Goal: Task Accomplishment & Management: Use online tool/utility

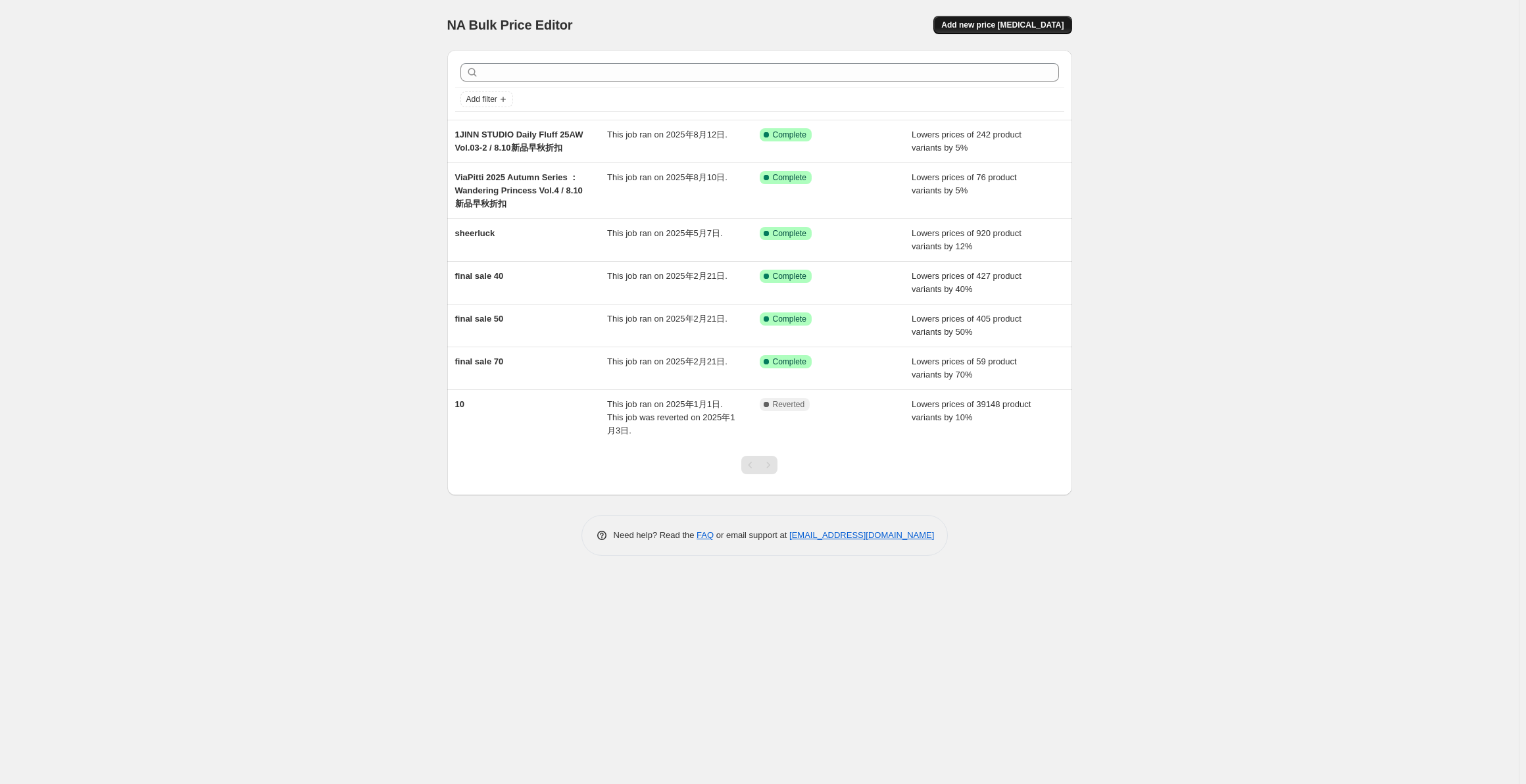
click at [1000, 29] on span "Add new price [MEDICAL_DATA]" at bounding box center [1002, 24] width 122 height 11
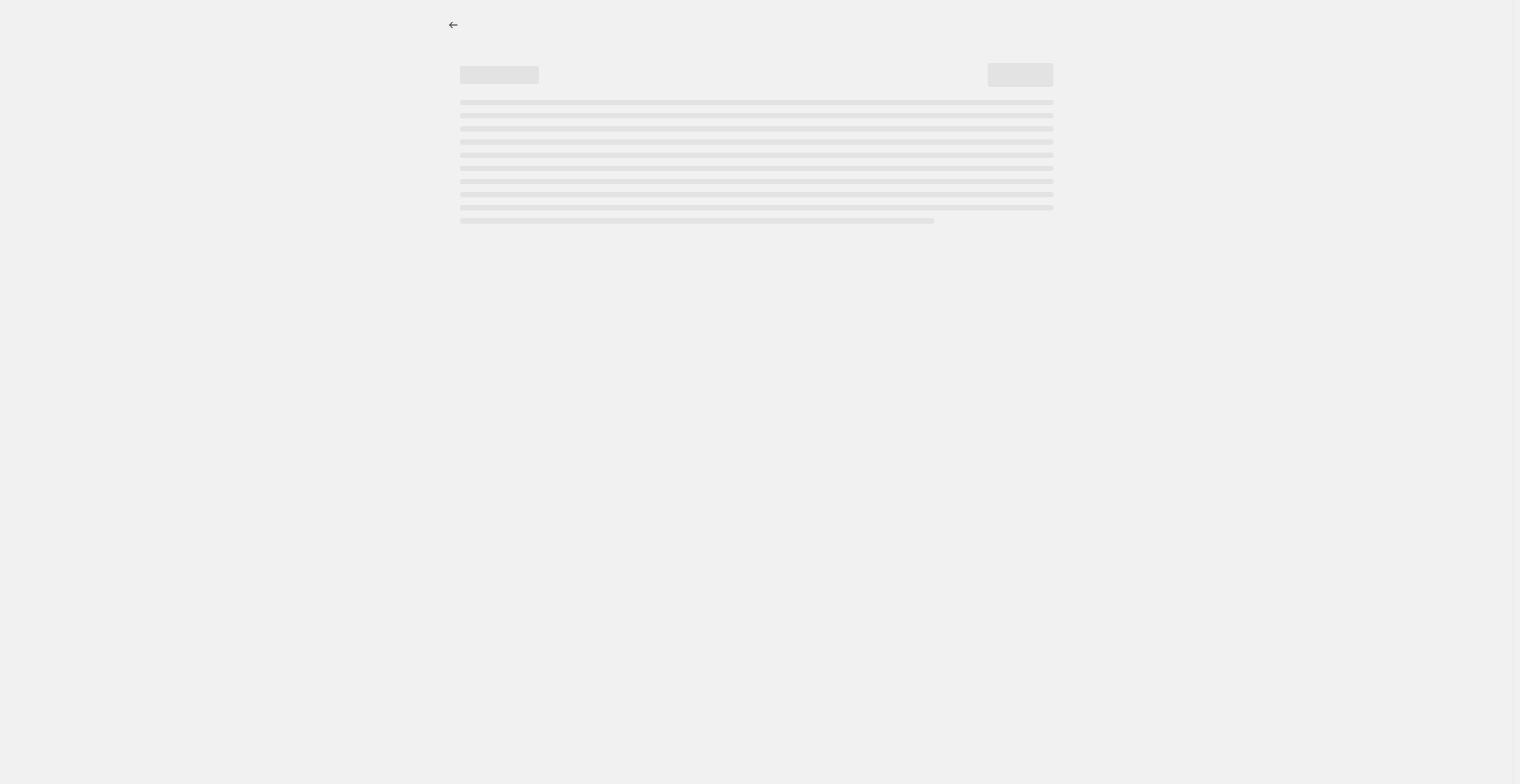
select select "percentage"
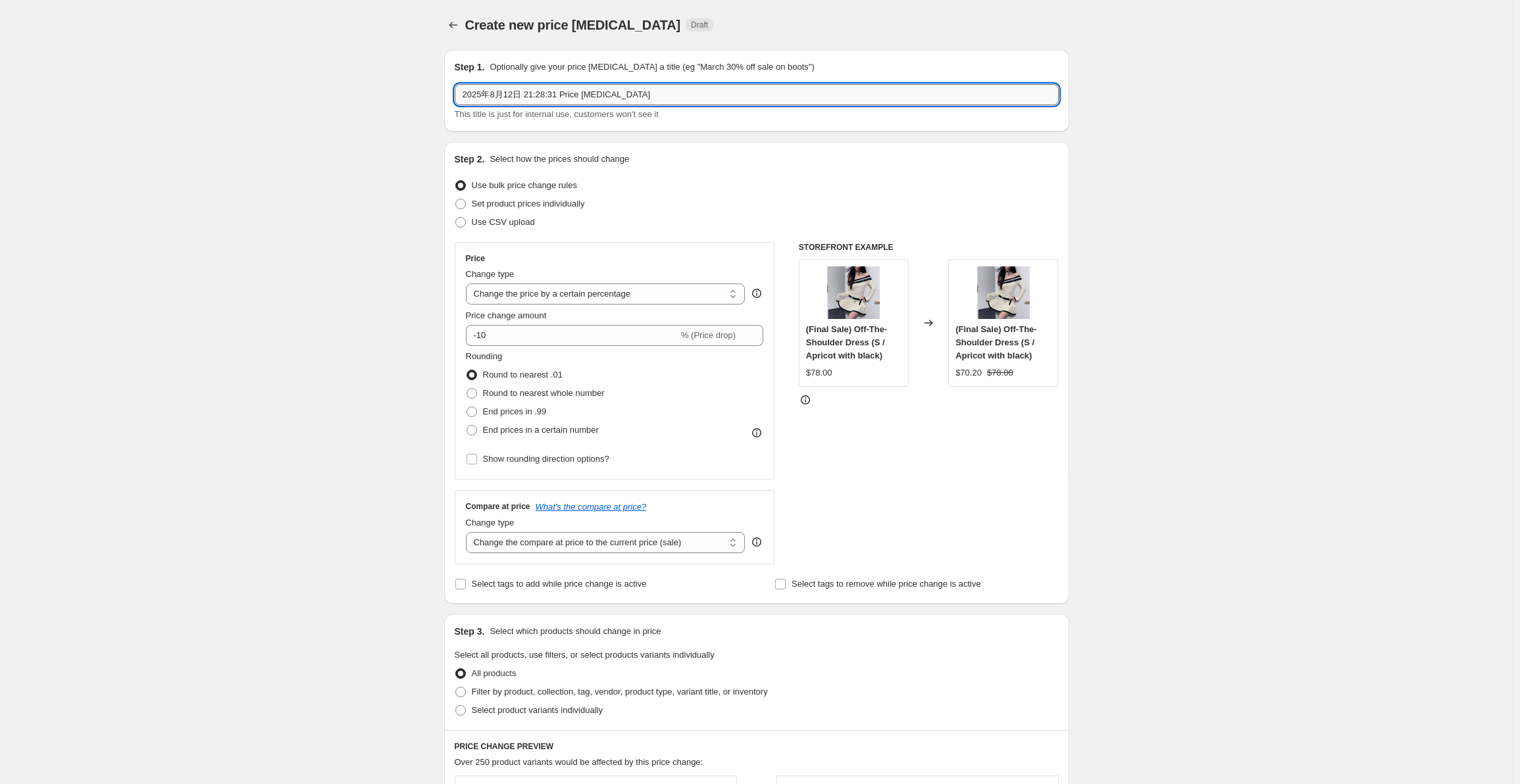
click at [615, 90] on input "2025年8月12日 21:28:31 Price [MEDICAL_DATA]" at bounding box center [756, 95] width 604 height 21
drag, startPoint x: 637, startPoint y: 91, endPoint x: 312, endPoint y: 84, distance: 325.1
click at [312, 84] on div "Create new price [MEDICAL_DATA]. This page is ready Create new price [MEDICAL_D…" at bounding box center [756, 668] width 1512 height 1335
paste input "𝑺𝒖𝒏𝒔𝒆𝒕𝑷𝒂𝒓𝒌"
click at [604, 89] on input "𝑺𝒖𝒏𝒔𝒆𝒕𝑷𝒂𝒓𝒌 25AW COLLECITON" at bounding box center [756, 95] width 604 height 21
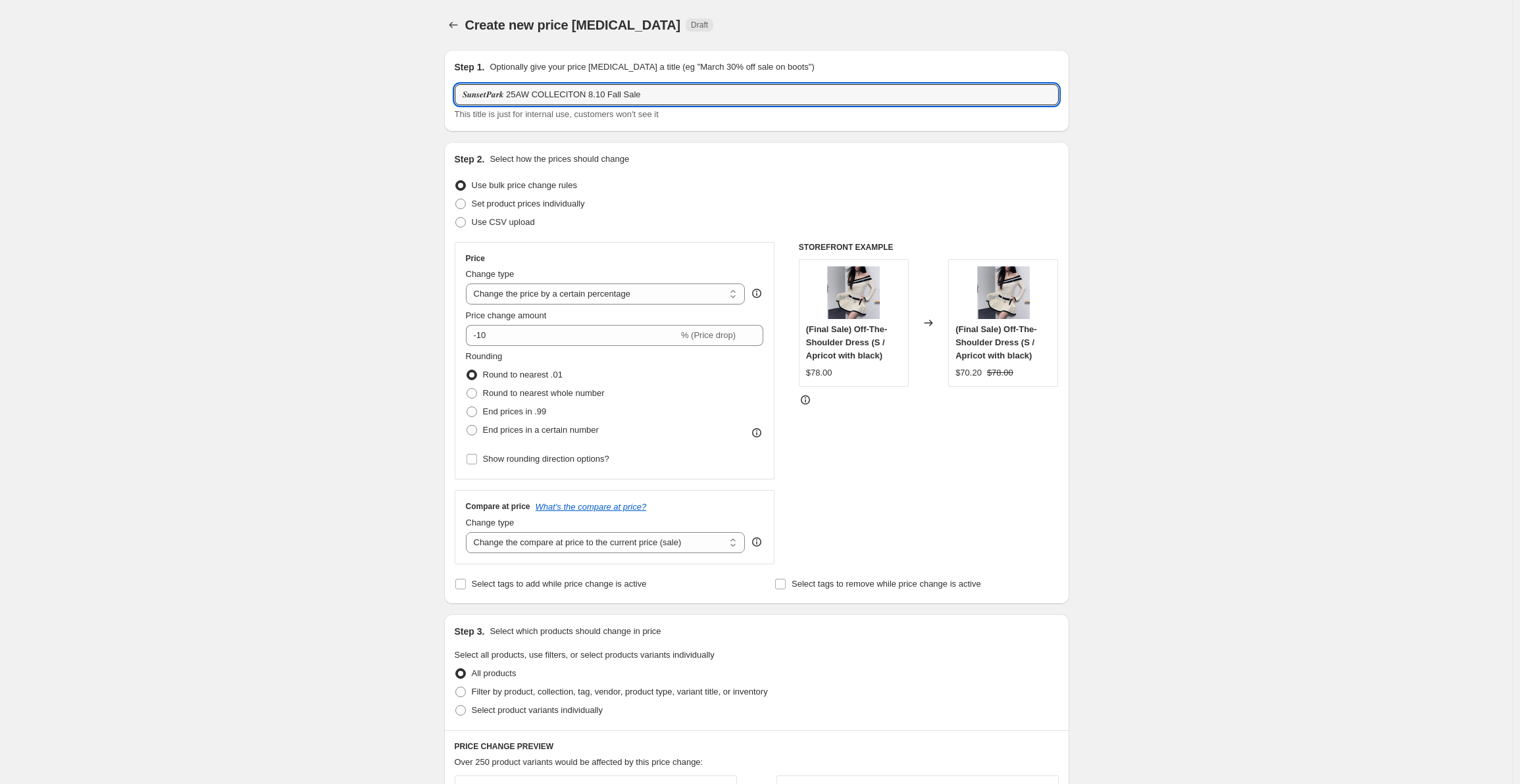
type input "𝑺𝒖𝒏𝒔𝒆𝒕𝑷𝒂𝒓𝒌 25AW COLLECITON 8.10 Fall Sale"
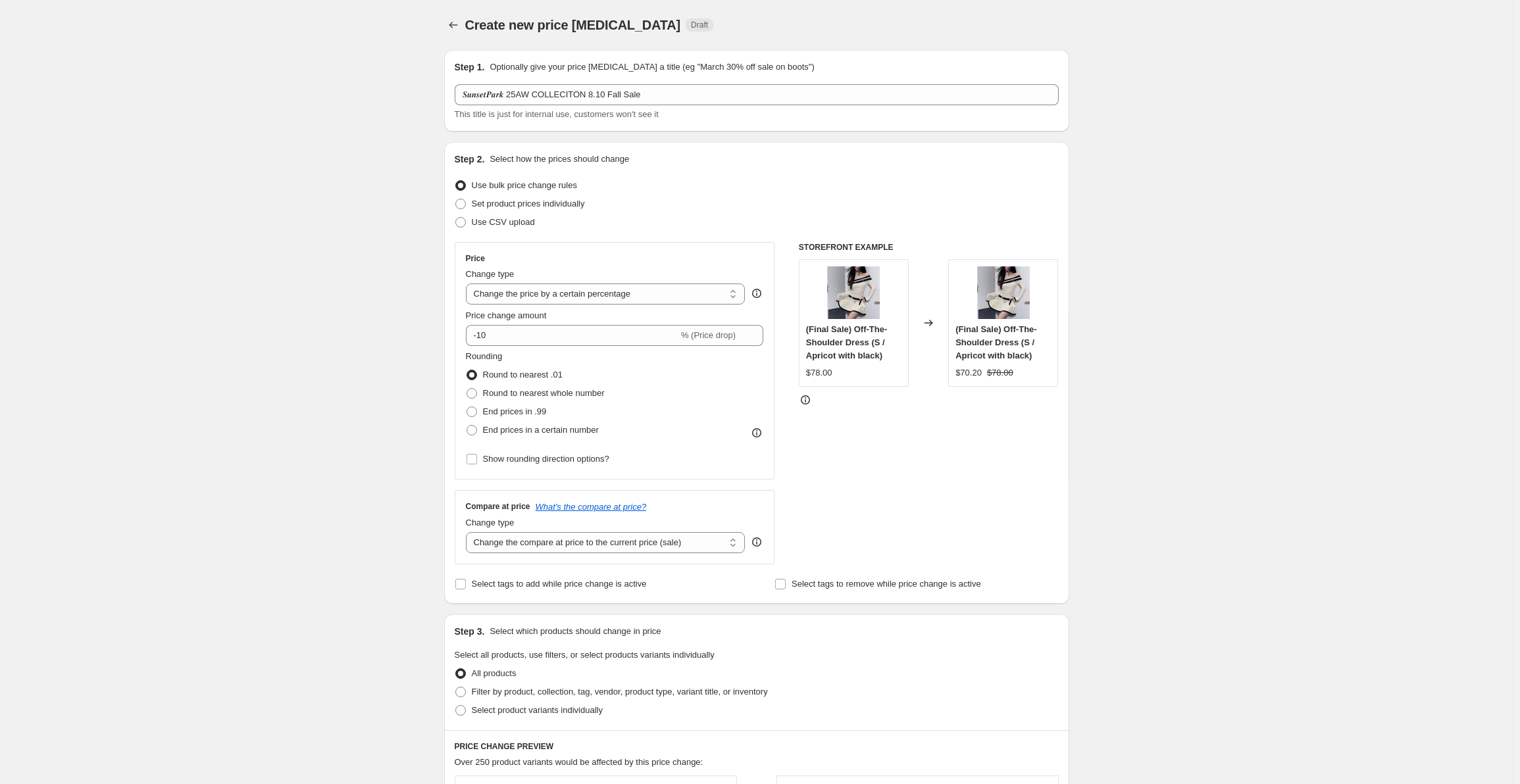
click at [608, 281] on div "Change type Change the price to a certain amount Change the price by a certain …" at bounding box center [605, 286] width 279 height 37
drag, startPoint x: 606, startPoint y: 294, endPoint x: 592, endPoint y: 283, distance: 17.8
click at [606, 294] on select "Change the price to a certain amount Change the price by a certain amount Chang…" at bounding box center [605, 295] width 279 height 21
click at [618, 223] on div "Use CSV upload" at bounding box center [756, 222] width 604 height 18
click at [573, 535] on select "Change the compare at price to the current price (sale) Change the compare at p…" at bounding box center [605, 543] width 279 height 21
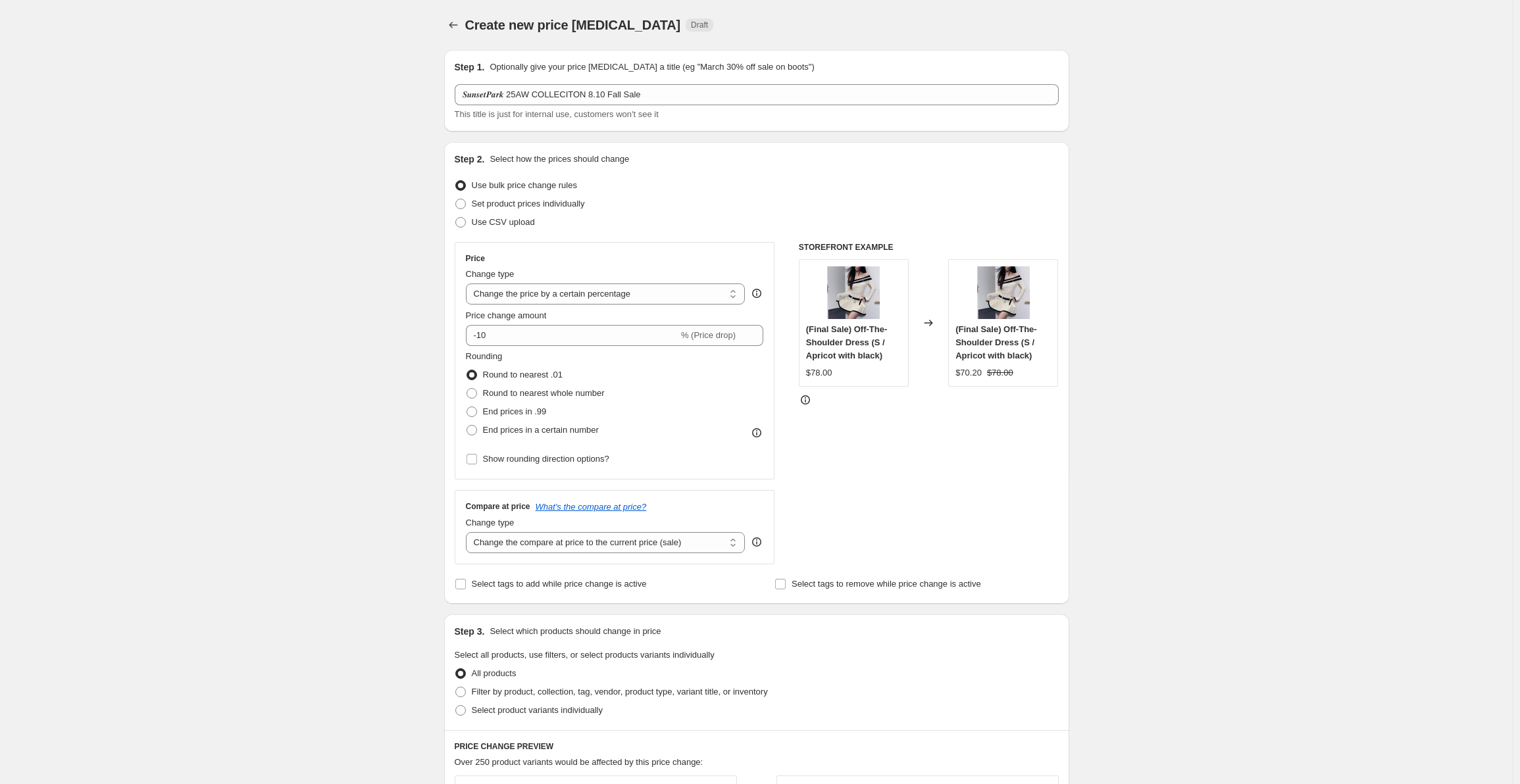
click at [642, 527] on div "Change type" at bounding box center [605, 523] width 279 height 14
click at [640, 551] on select "Change the compare at price to the current price (sale) Change the compare at p…" at bounding box center [605, 543] width 279 height 21
click at [687, 483] on div "Price Change type Change the price to a certain amount Change the price by a ce…" at bounding box center [615, 403] width 321 height 323
drag, startPoint x: 592, startPoint y: 334, endPoint x: 253, endPoint y: 332, distance: 339.0
click at [259, 331] on div "Create new price [MEDICAL_DATA]. This page is ready Create new price [MEDICAL_D…" at bounding box center [756, 668] width 1512 height 1335
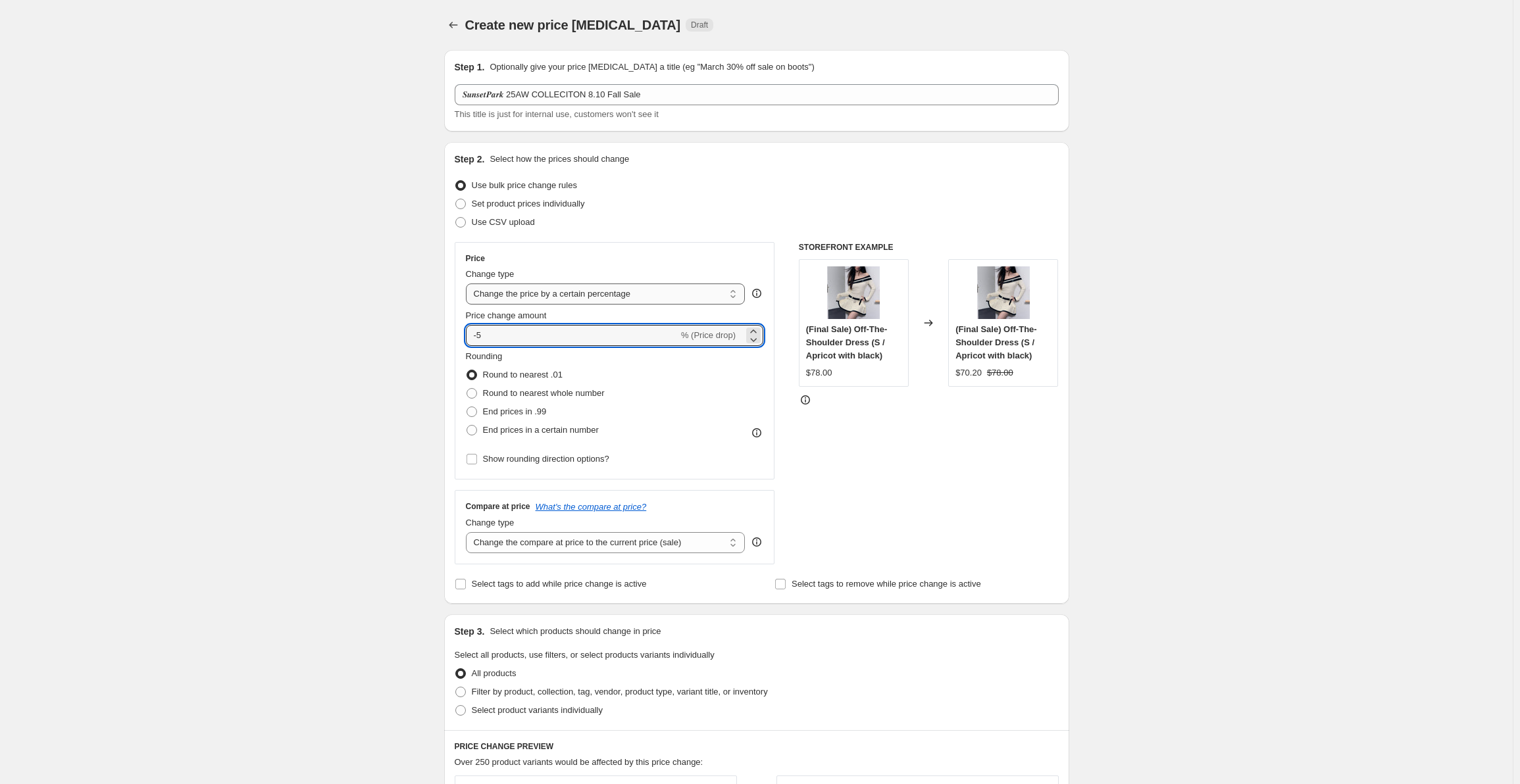
type input "-5"
click at [559, 298] on select "Change the price to a certain amount Change the price by a certain amount Chang…" at bounding box center [605, 295] width 279 height 21
select select "to"
click at [468, 284] on select "Change the price to a certain amount Change the price by a certain amount Chang…" at bounding box center [605, 295] width 279 height 21
type input "80.00"
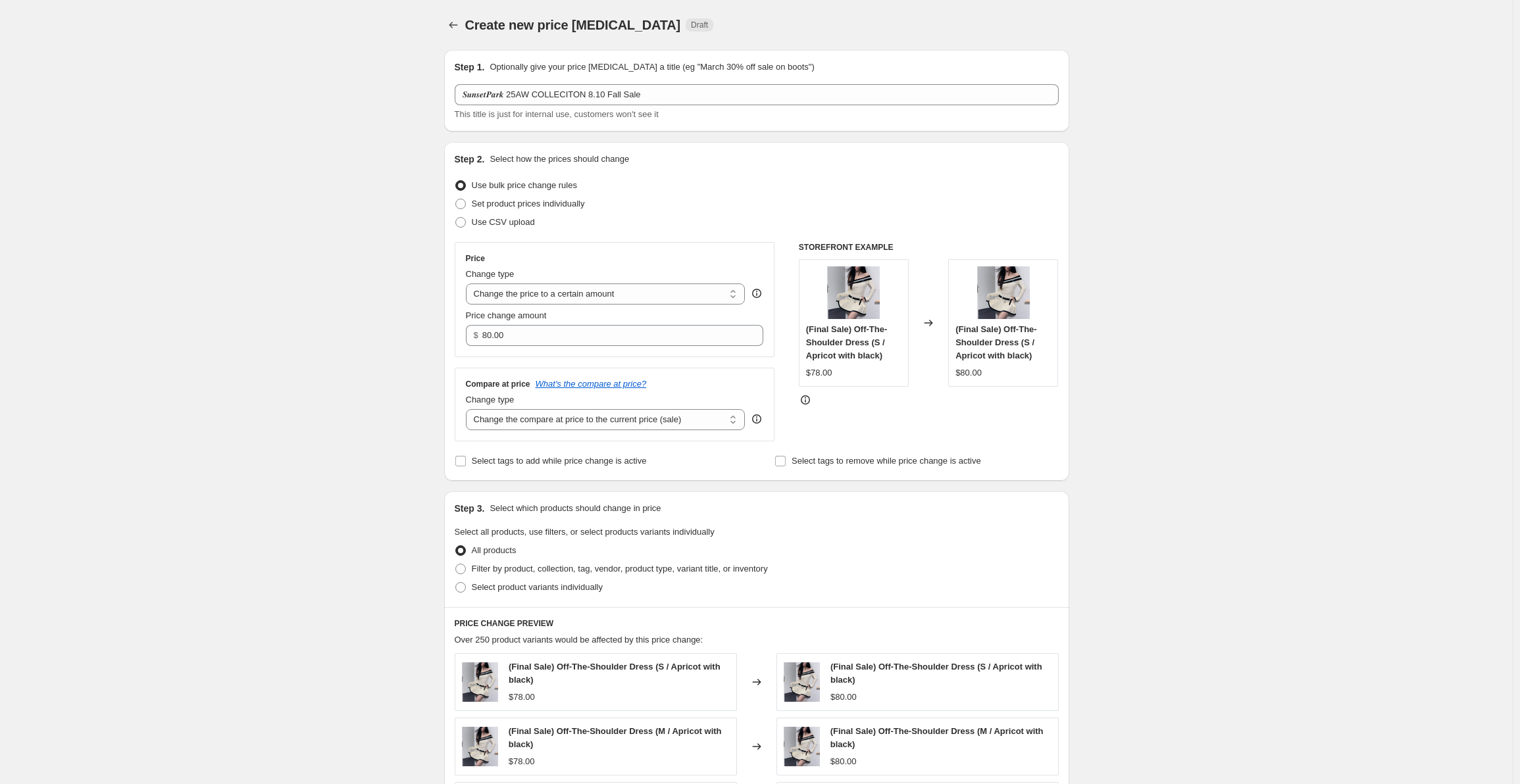
click at [618, 280] on div "Change type" at bounding box center [605, 274] width 279 height 14
click at [603, 294] on select "Change the price to a certain amount Change the price by a certain amount Chang…" at bounding box center [605, 295] width 279 height 21
select select "percentage"
click at [468, 284] on select "Change the price to a certain amount Change the price by a certain amount Chang…" at bounding box center [605, 295] width 279 height 21
type input "-15"
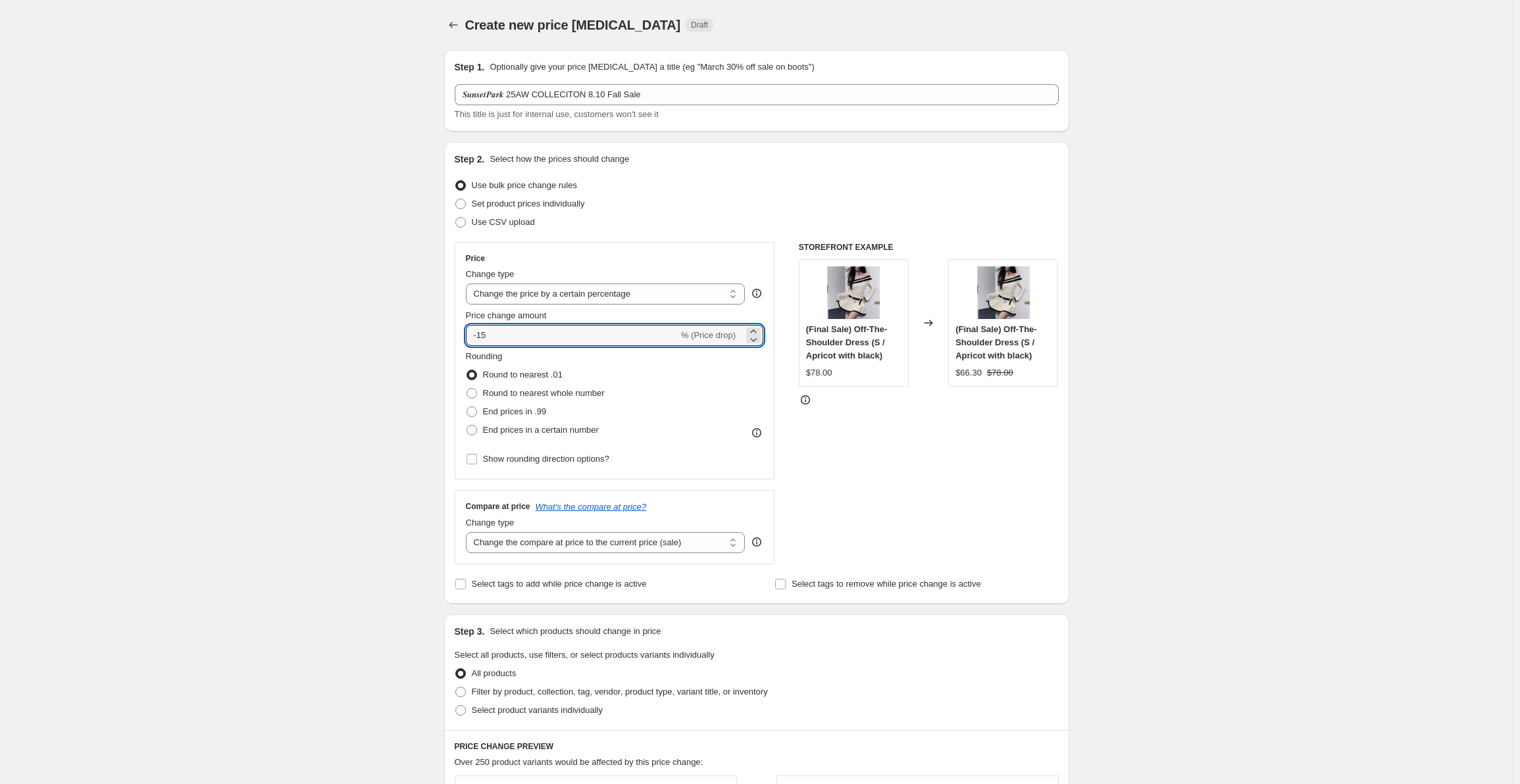
drag, startPoint x: 461, startPoint y: 340, endPoint x: 449, endPoint y: 340, distance: 12.0
click at [449, 340] on div "Step 2. Select how the prices should change Use bulk price change rules Set pro…" at bounding box center [756, 373] width 625 height 461
type input "-5"
click at [648, 542] on select "Change the compare at price to the current price (sale) Change the compare at p…" at bounding box center [605, 543] width 279 height 21
select select "percentage"
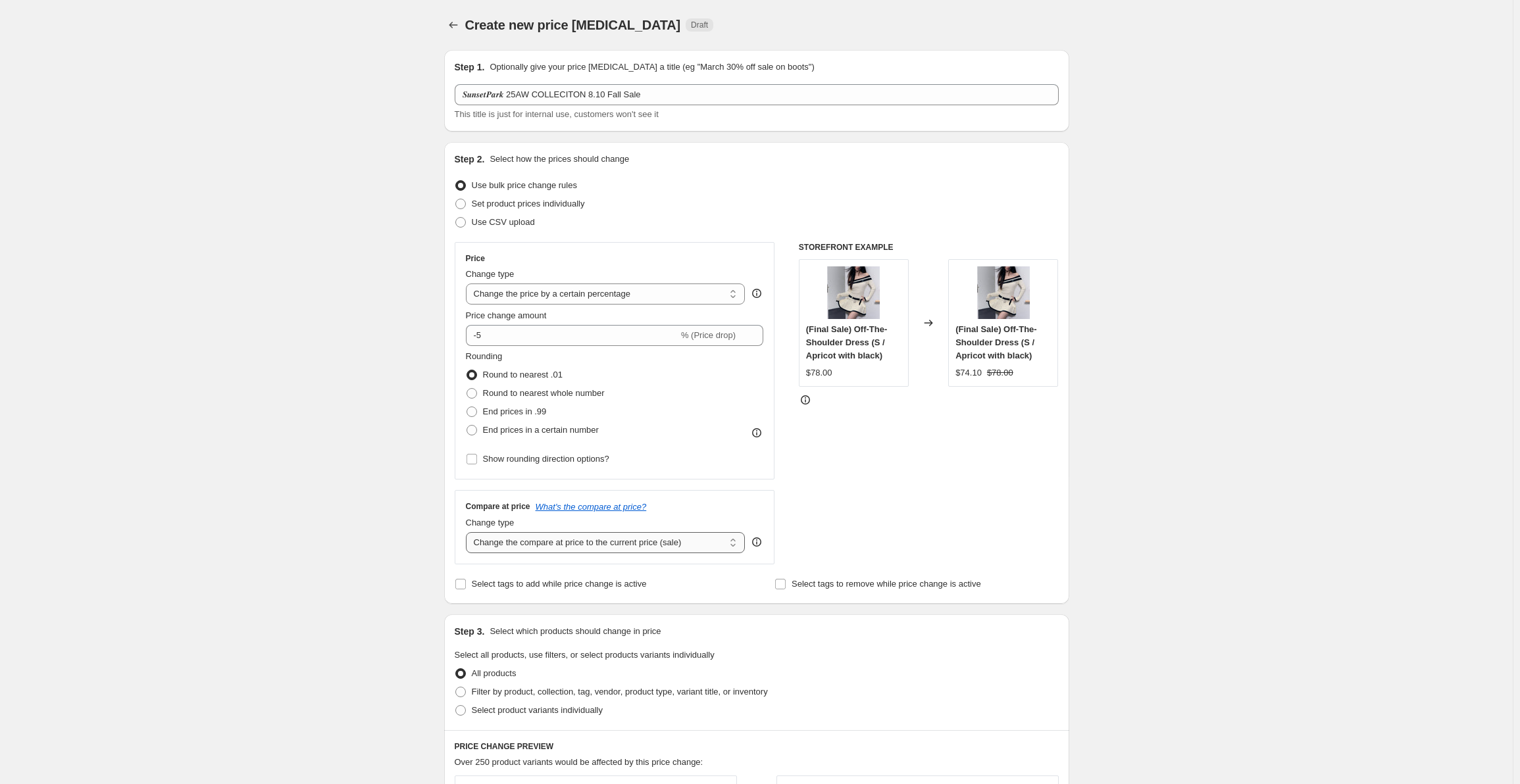
click at [468, 532] on select "Change the compare at price to the current price (sale) Change the compare at p…" at bounding box center [605, 543] width 279 height 21
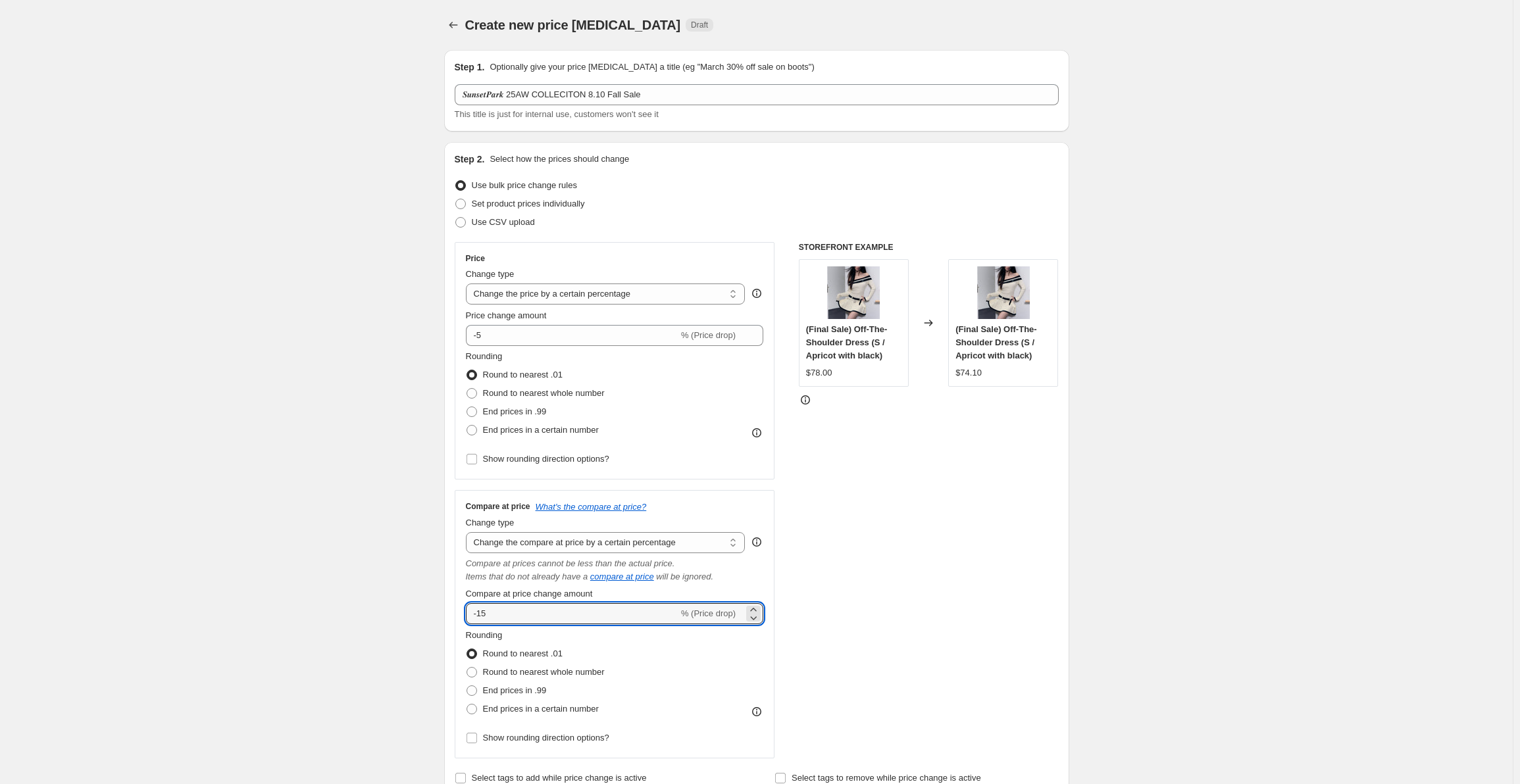
drag, startPoint x: 523, startPoint y: 611, endPoint x: 407, endPoint y: 609, distance: 116.0
click at [407, 609] on div "Create new price [MEDICAL_DATA]. This page is ready Create new price [MEDICAL_D…" at bounding box center [756, 765] width 1512 height 1530
type input "5"
click at [513, 695] on span "End prices in .99" at bounding box center [515, 690] width 64 height 10
click at [467, 686] on input "End prices in .99" at bounding box center [466, 685] width 1 height 1
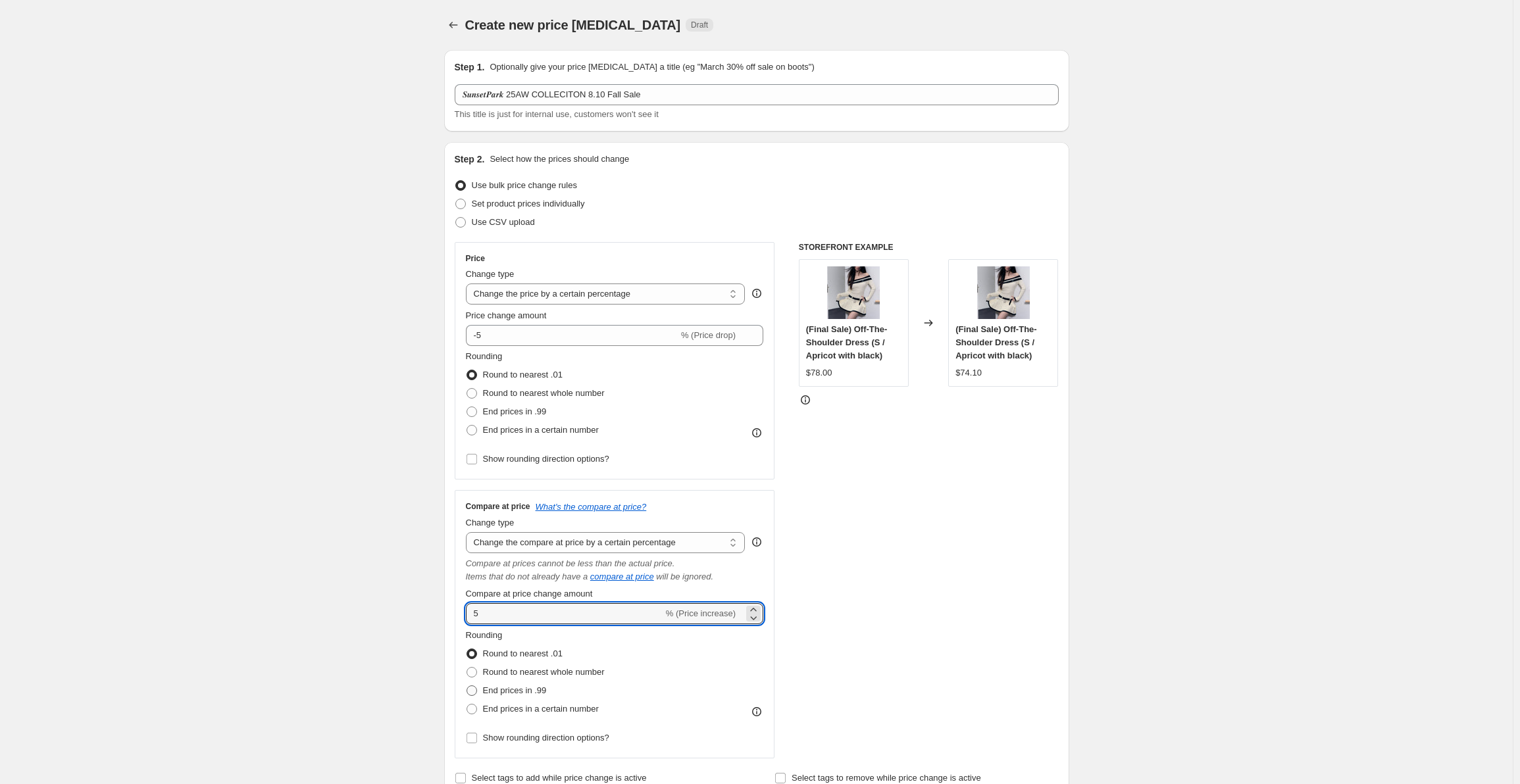
radio input "true"
click at [522, 669] on span "Round to nearest whole number" at bounding box center [544, 672] width 122 height 10
click at [467, 668] on input "Round to nearest whole number" at bounding box center [466, 667] width 1 height 1
radio input "true"
click at [720, 680] on div "Rounding Round to nearest .01 Round to nearest whole number End prices in .99 E…" at bounding box center [614, 674] width 298 height 89
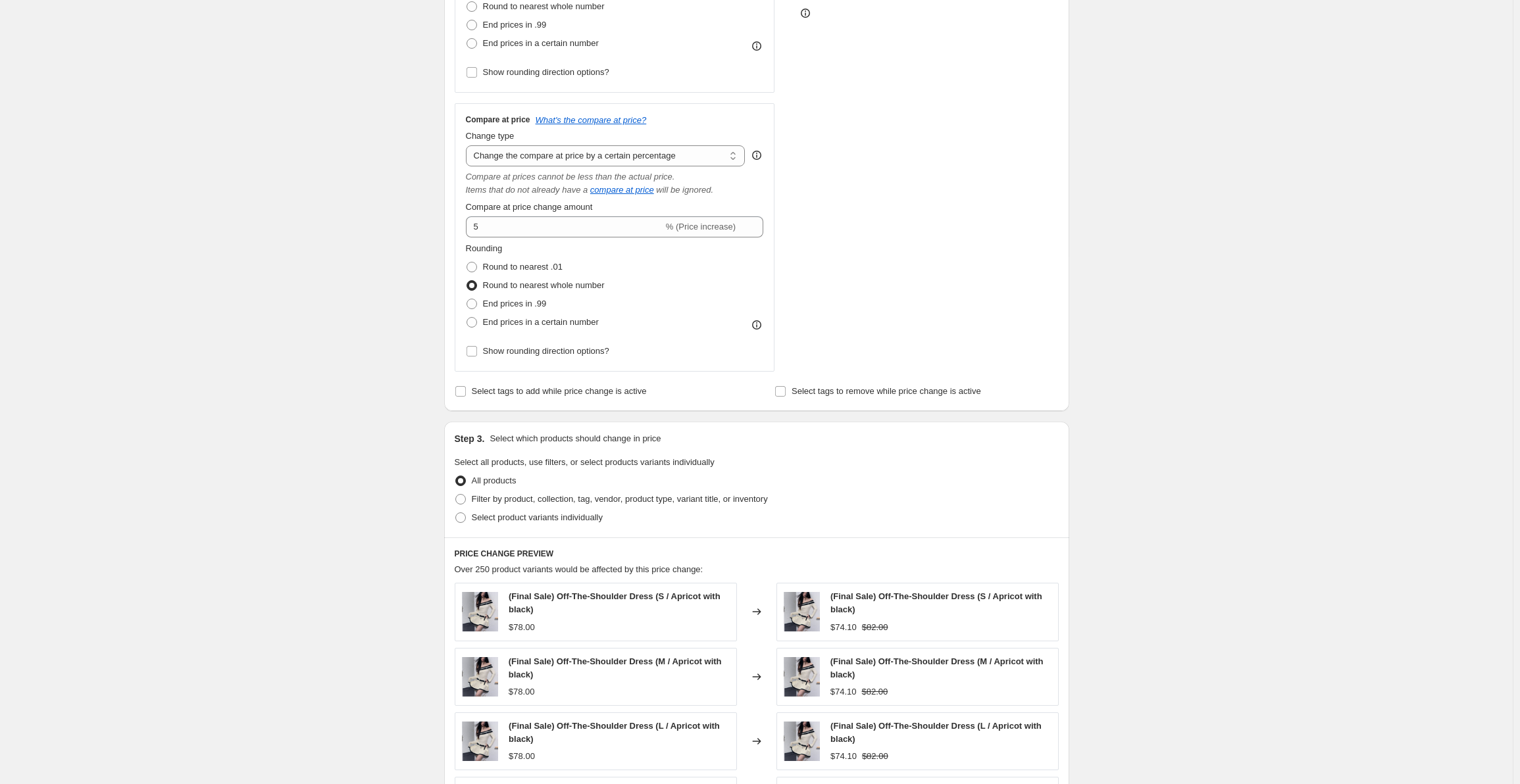
scroll to position [394, 0]
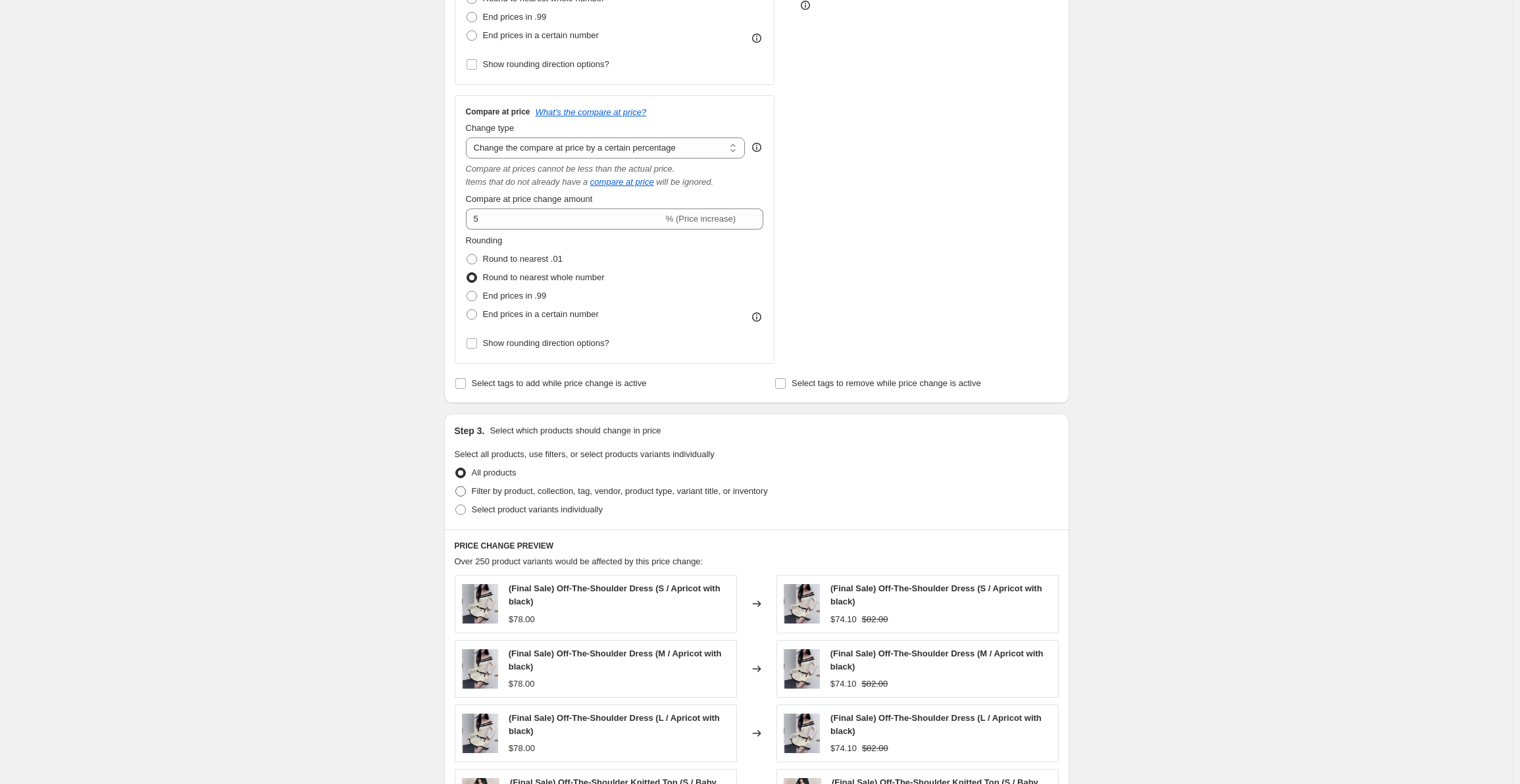
click at [523, 492] on span "Filter by product, collection, tag, vendor, product type, variant title, or inv…" at bounding box center [619, 491] width 296 height 10
click at [456, 486] on input "Filter by product, collection, tag, vendor, product type, variant title, or inv…" at bounding box center [456, 486] width 1 height 1
radio input "true"
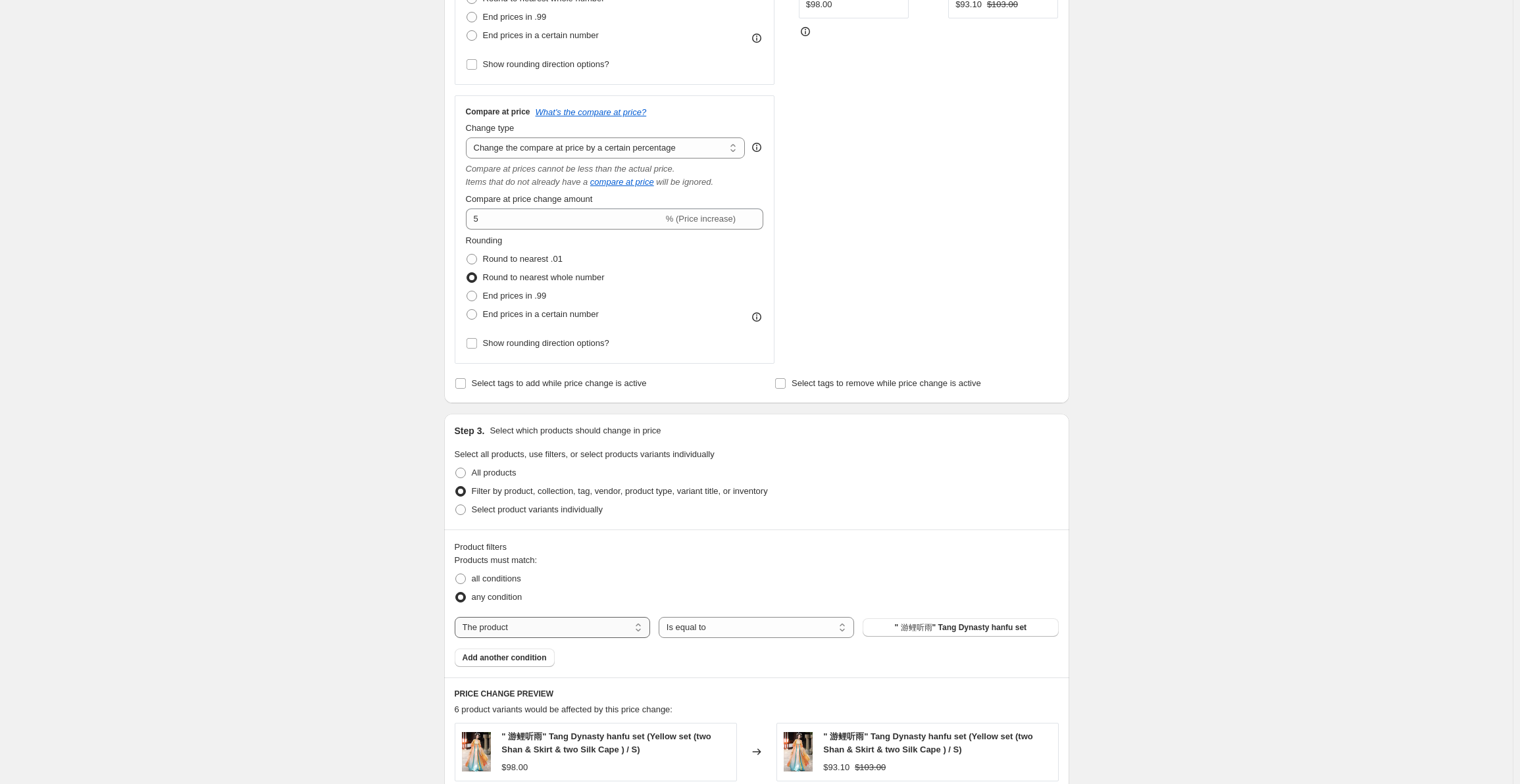
click at [544, 622] on select "The product The product's collection The product's tag The product's vendor The…" at bounding box center [553, 628] width 196 height 21
select select "collection"
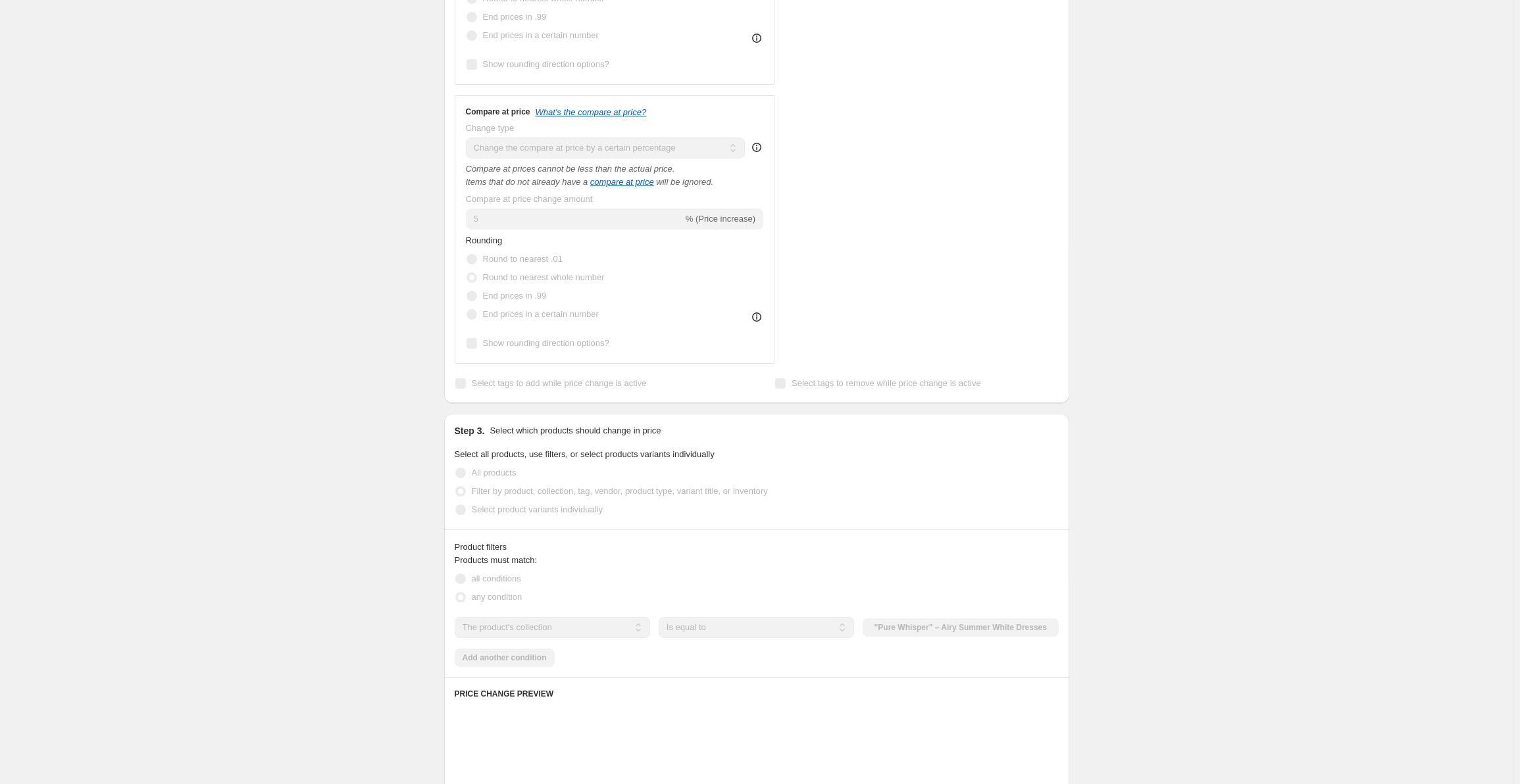
click at [896, 630] on div "The product The product's collection The product's tag The product's vendor The…" at bounding box center [756, 628] width 604 height 21
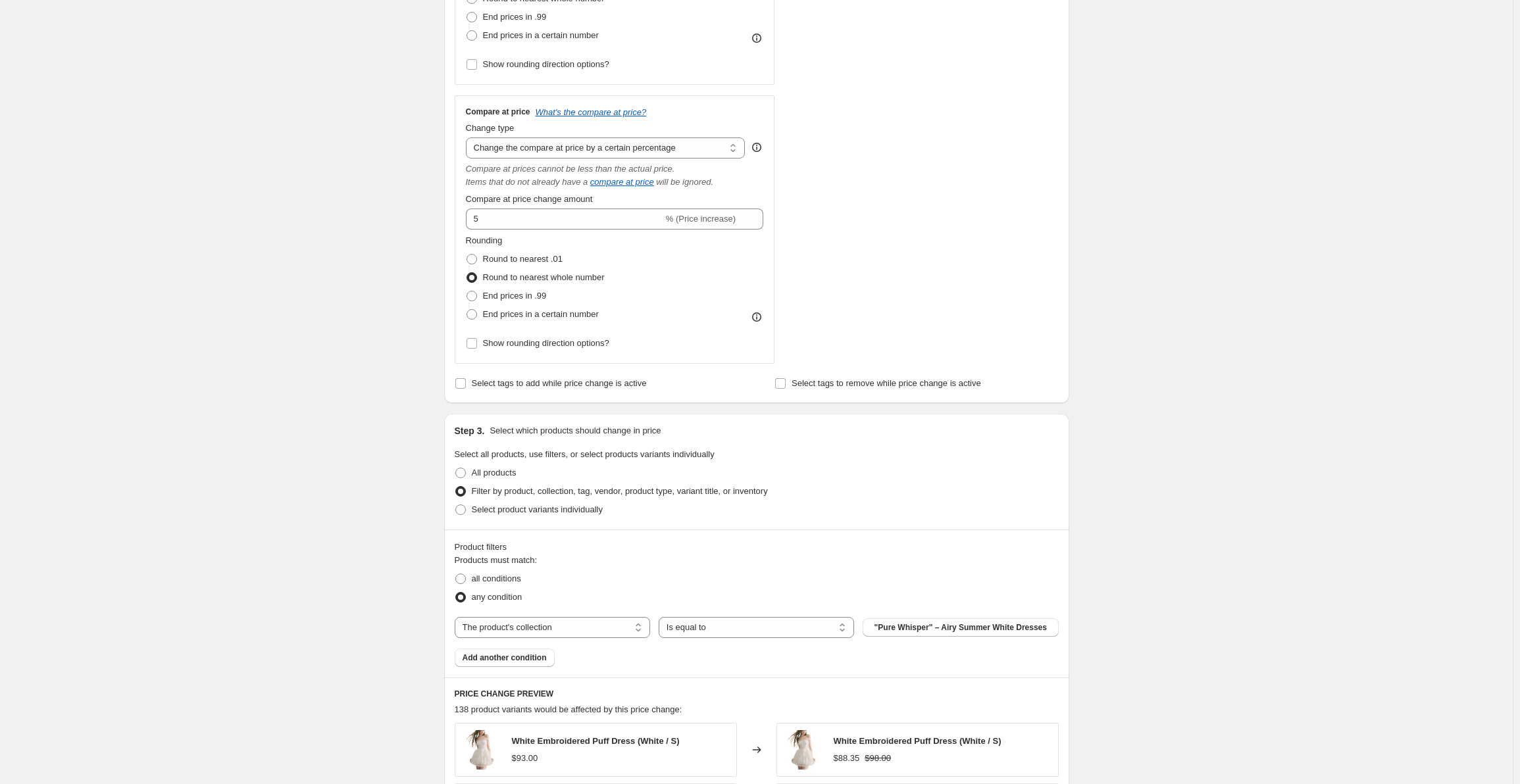
click at [896, 630] on span ""Pure Whisper" – Airy Summer White Dresses" at bounding box center [961, 627] width 173 height 11
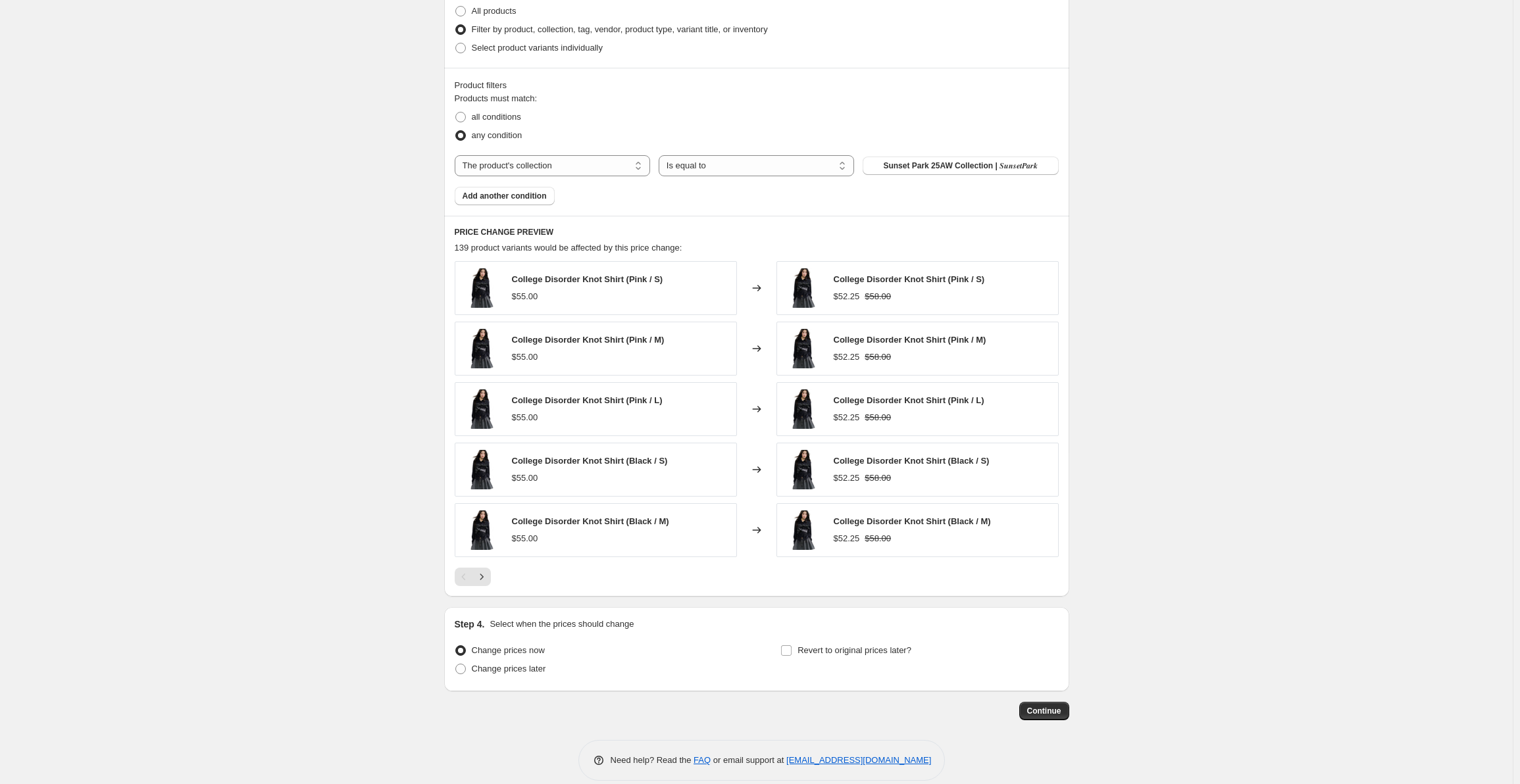
scroll to position [873, 0]
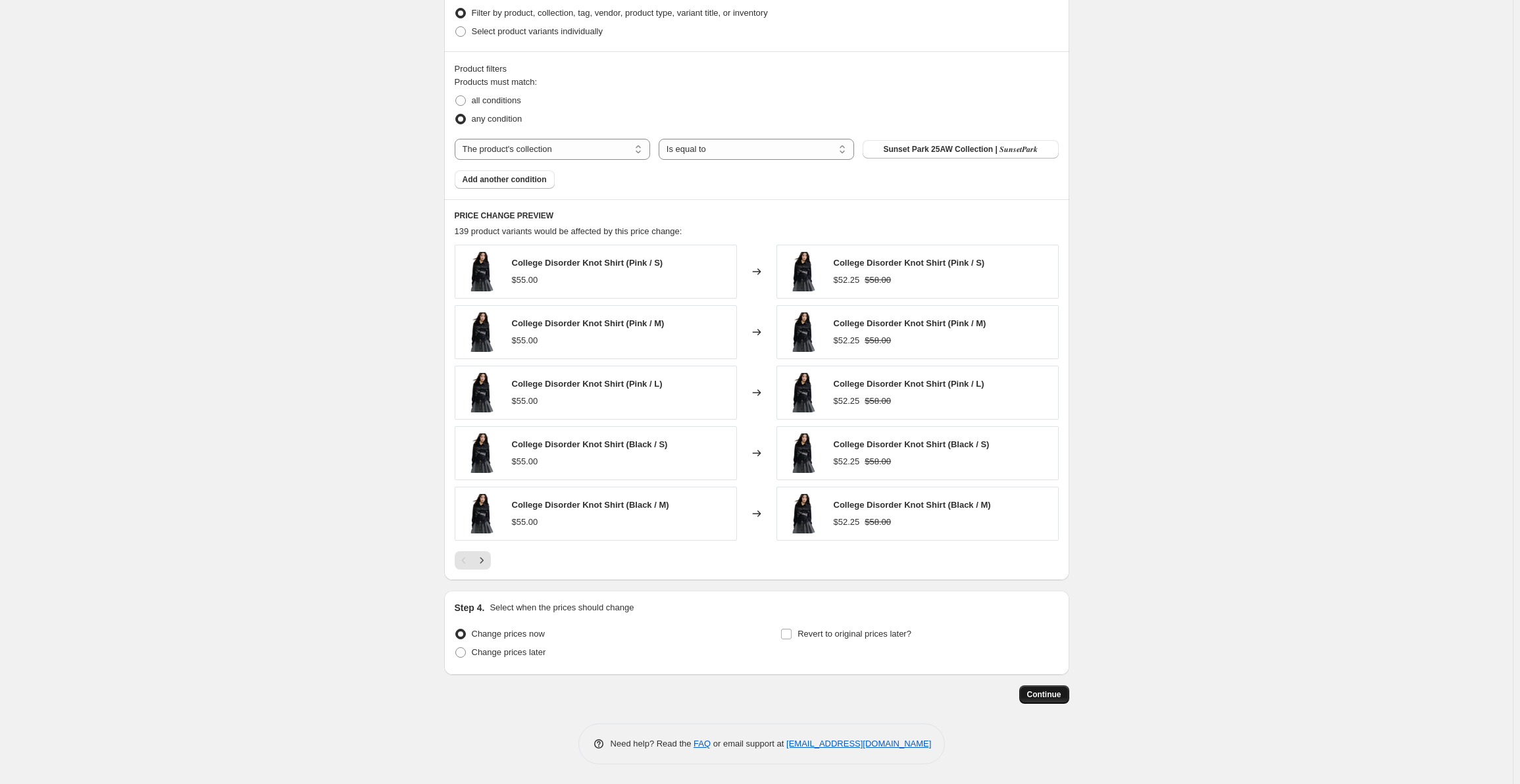
click at [1042, 699] on span "Continue" at bounding box center [1043, 694] width 34 height 11
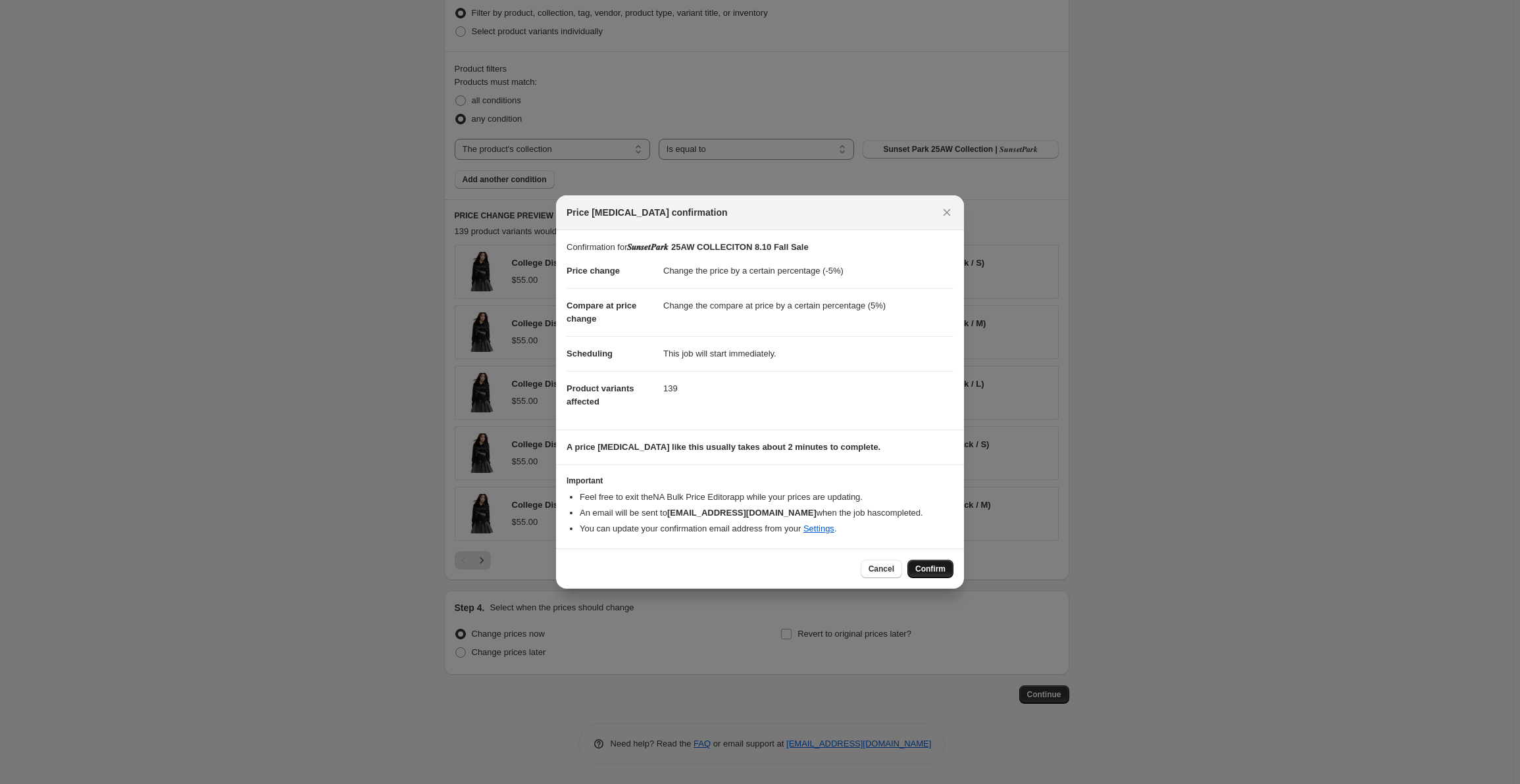
click at [914, 564] on button "Confirm" at bounding box center [931, 569] width 47 height 18
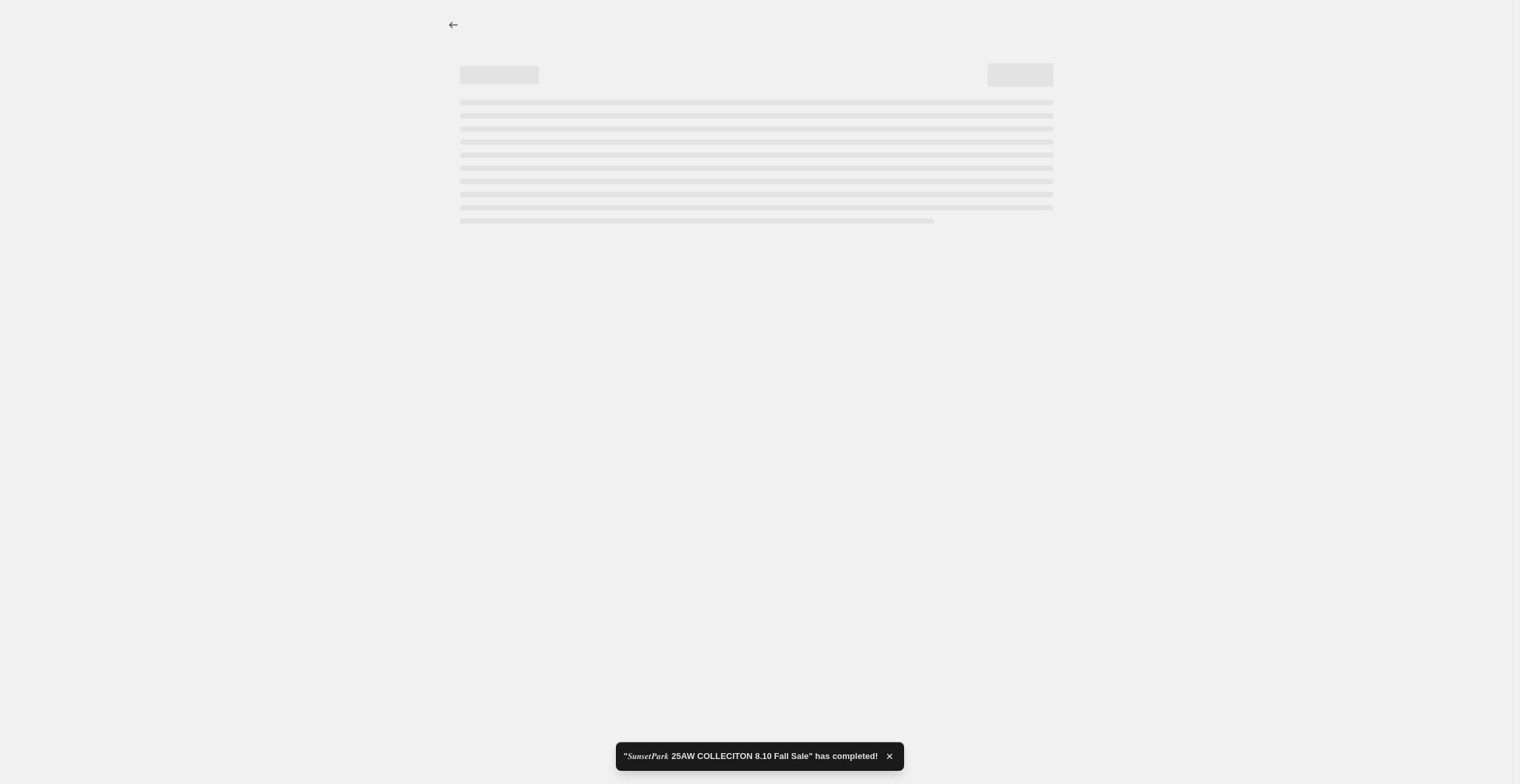
select select "percentage"
select select "collection"
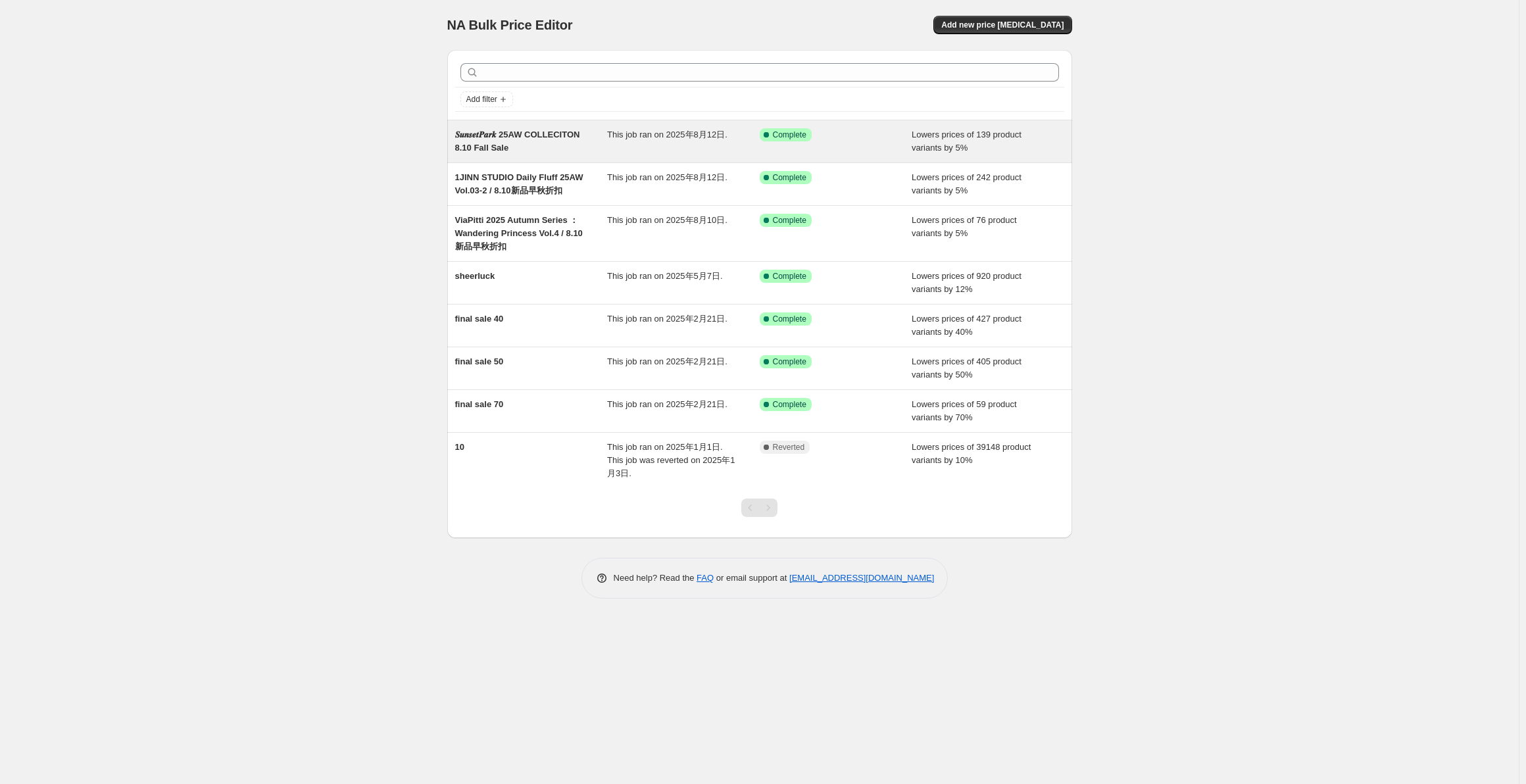
click at [579, 145] on div "𝑺𝒖𝒏𝒔𝒆𝒕𝑷𝒂𝒓𝒌 25AW COLLECITON 8.10 Fall Sale" at bounding box center [531, 141] width 152 height 26
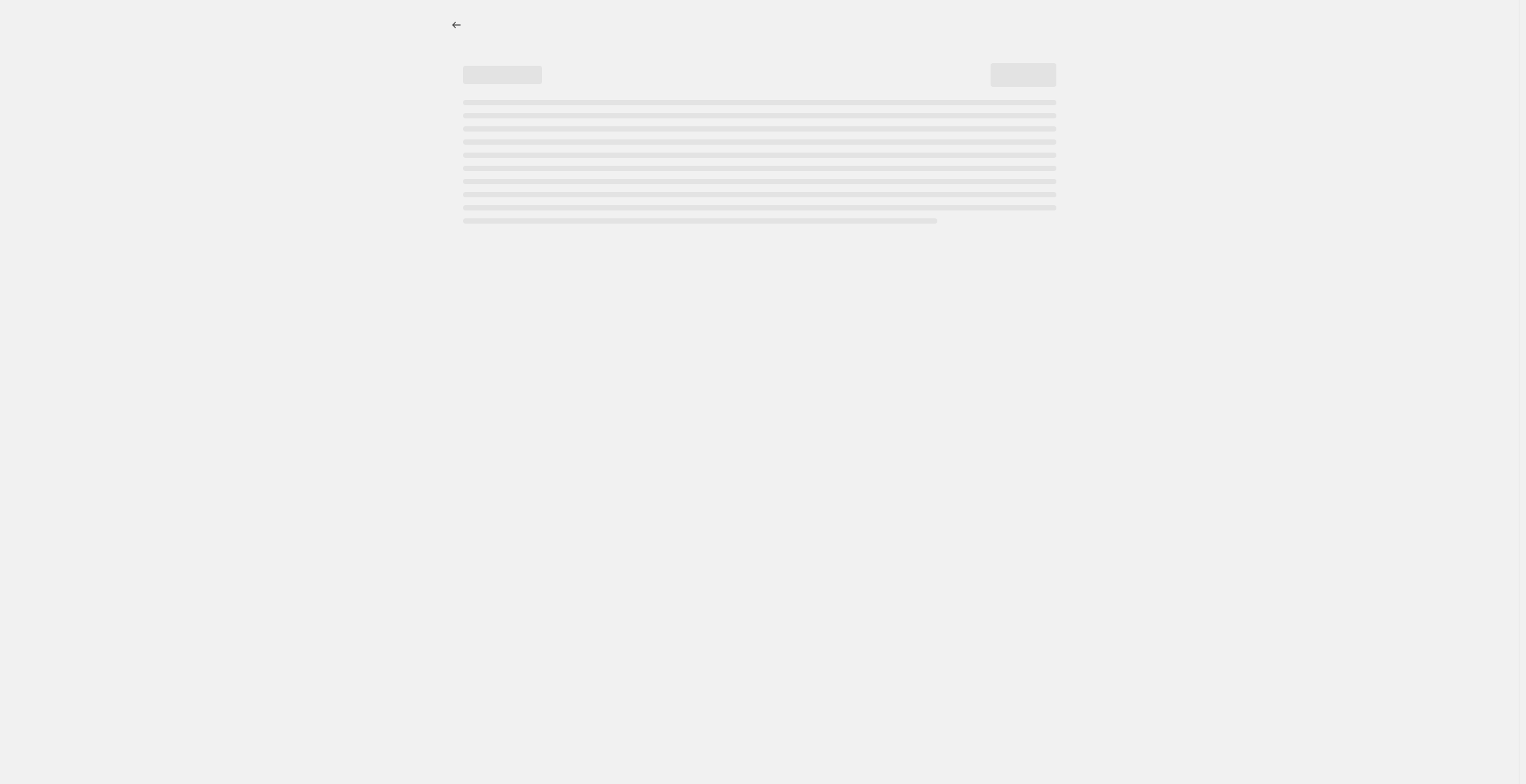
select select "percentage"
select select "collection"
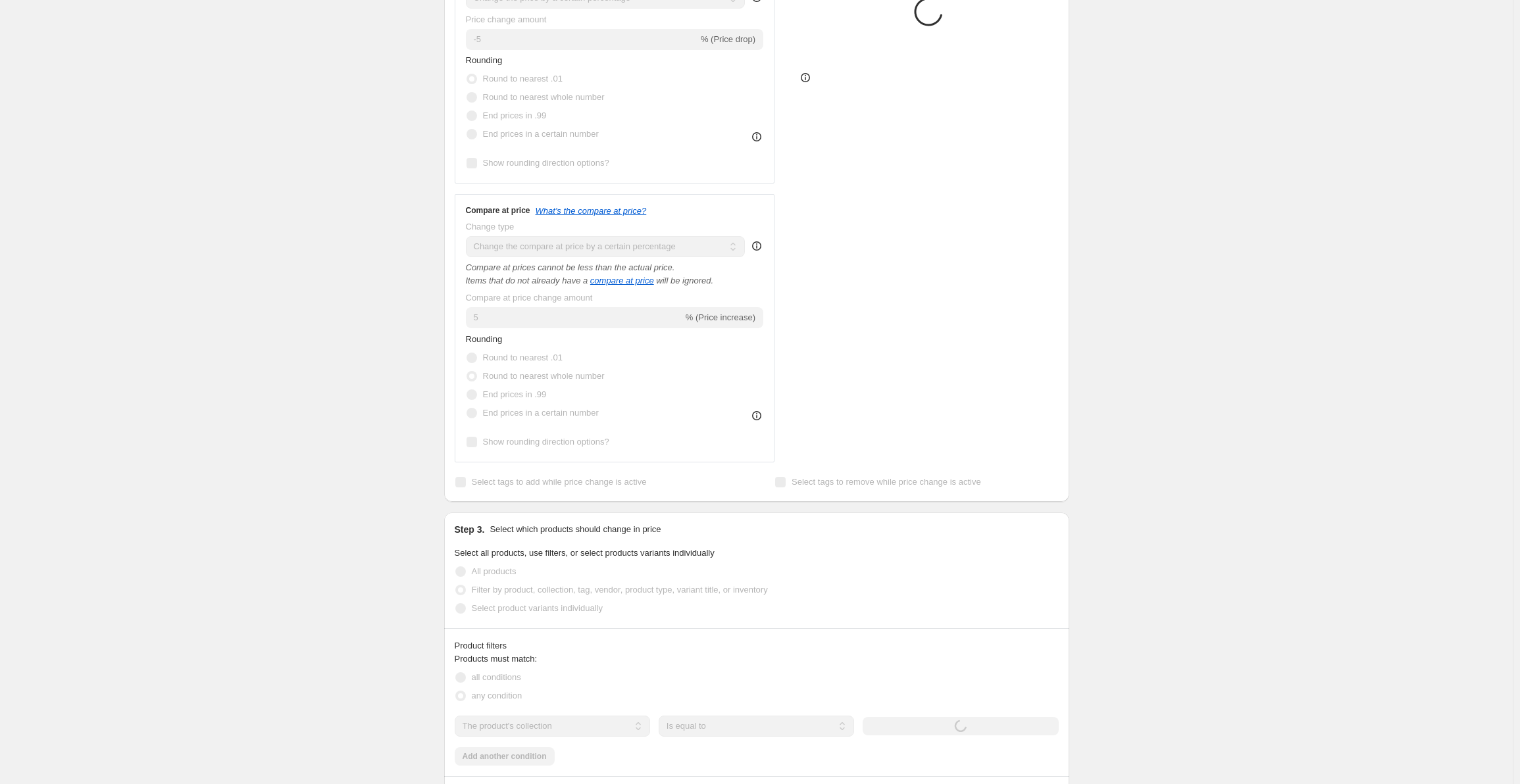
scroll to position [460, 0]
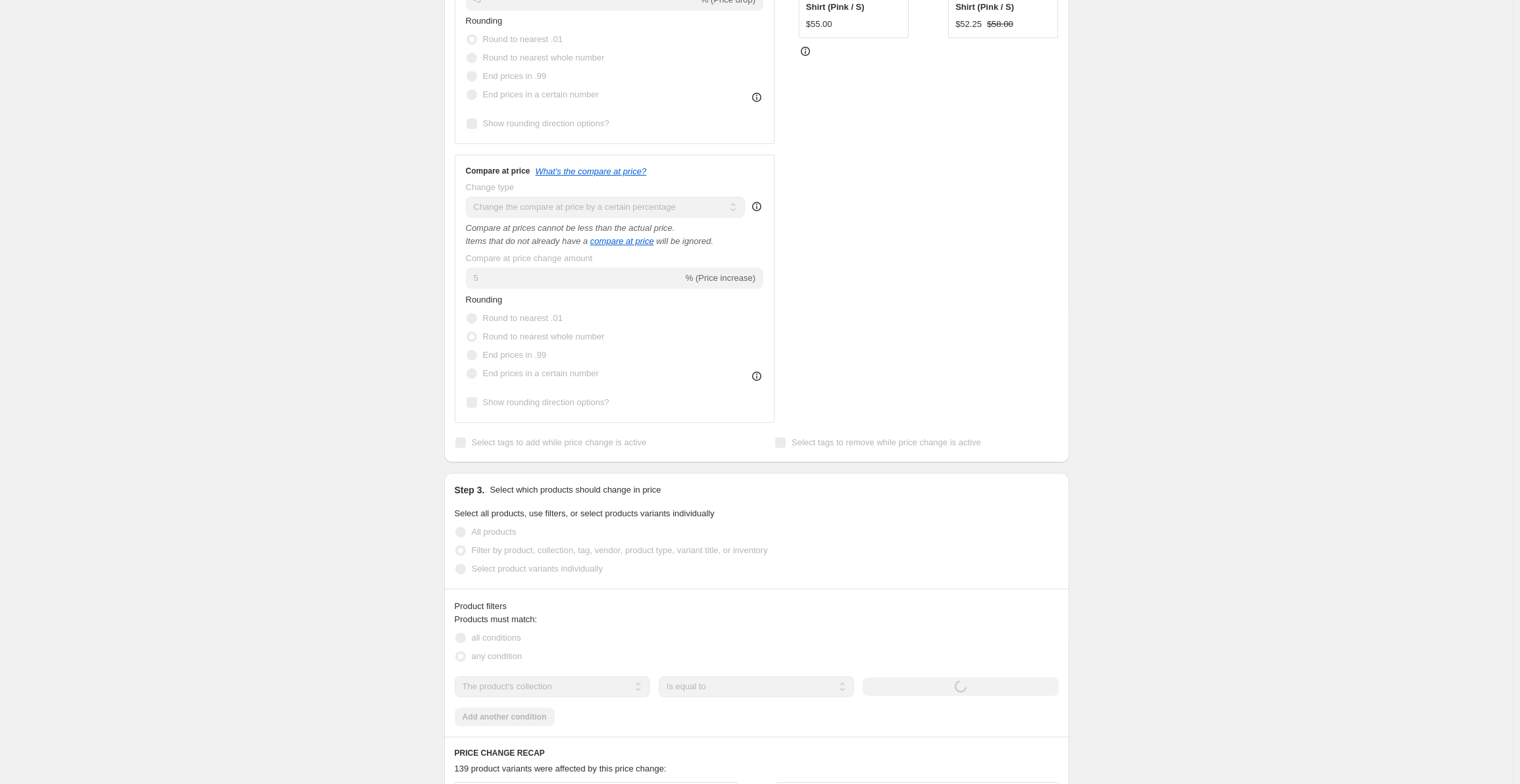
click at [527, 444] on span "Select tags to add while price change is active" at bounding box center [559, 442] width 175 height 10
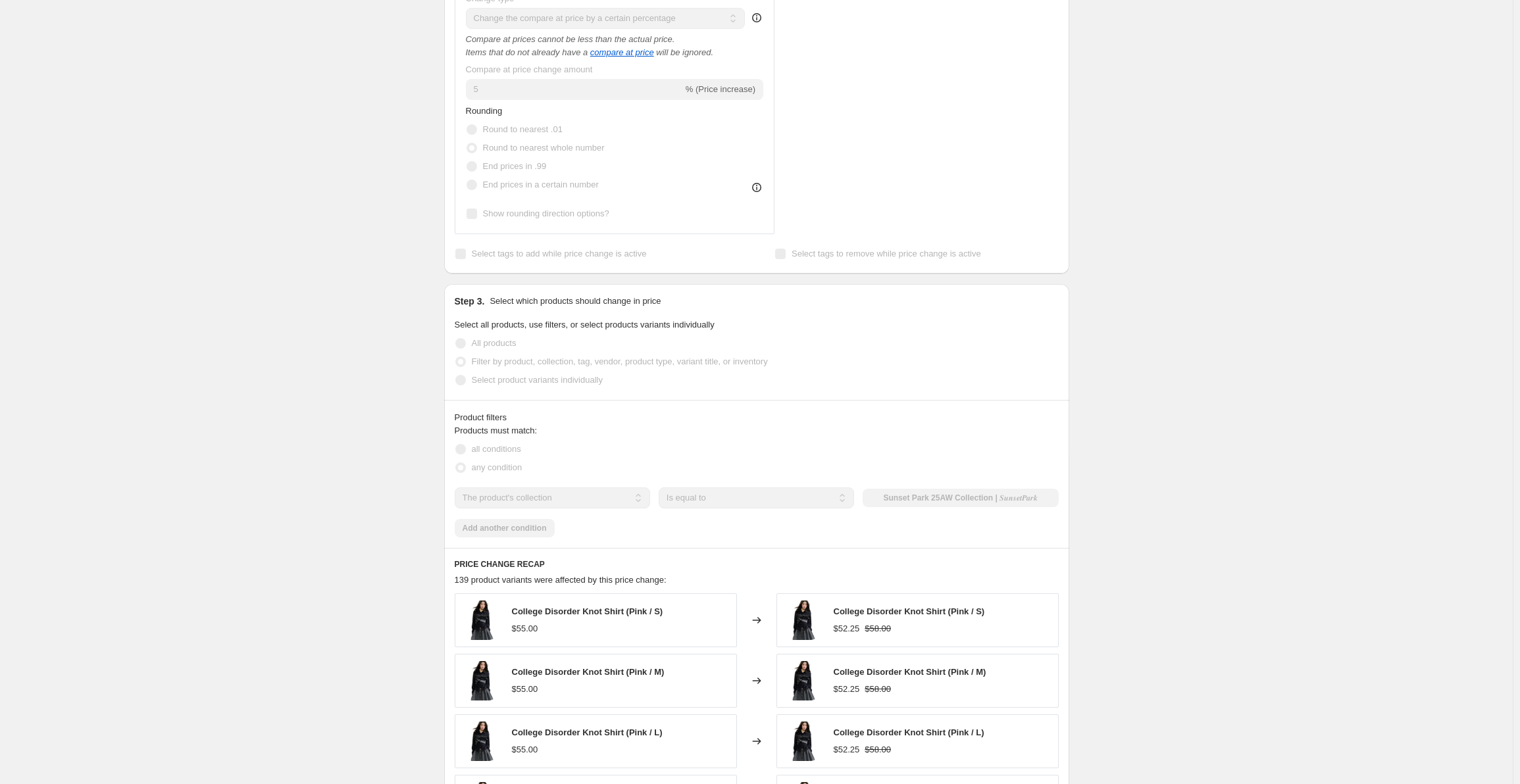
scroll to position [658, 0]
